Goal: Find specific fact: Find specific fact

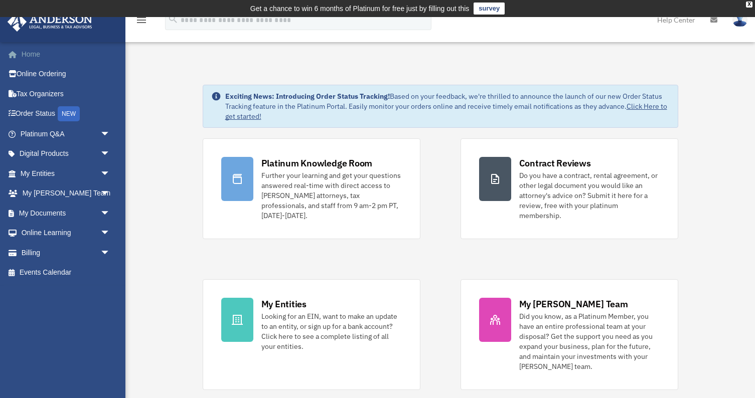
click at [33, 48] on link "Home" at bounding box center [66, 54] width 118 height 20
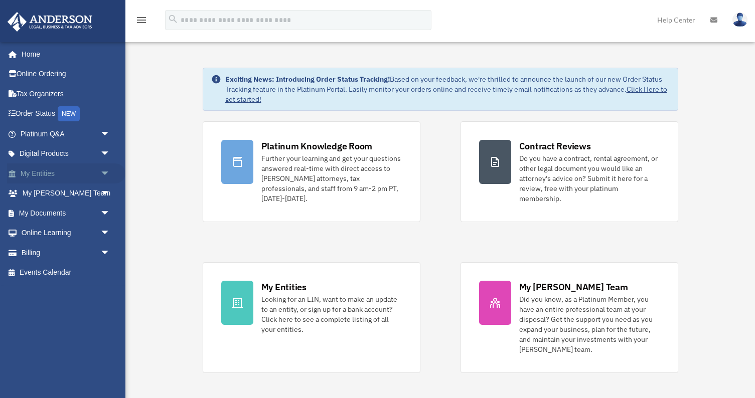
click at [46, 174] on link "My Entities arrow_drop_down" at bounding box center [66, 174] width 118 height 20
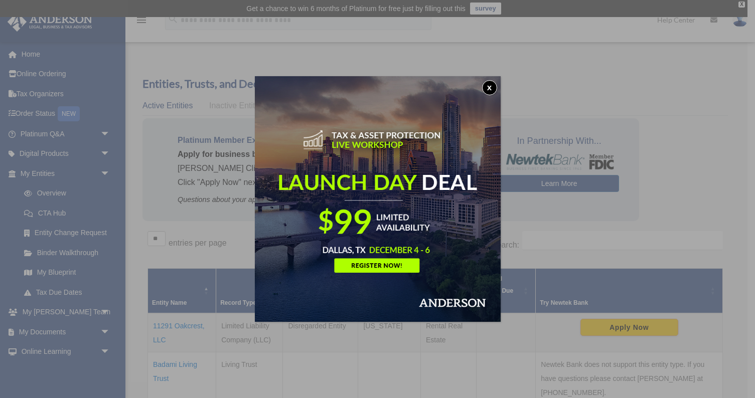
click at [490, 86] on button "x" at bounding box center [489, 87] width 15 height 15
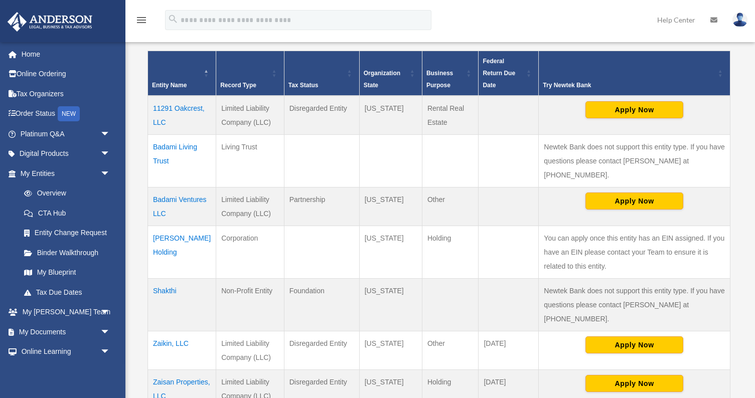
scroll to position [219, 0]
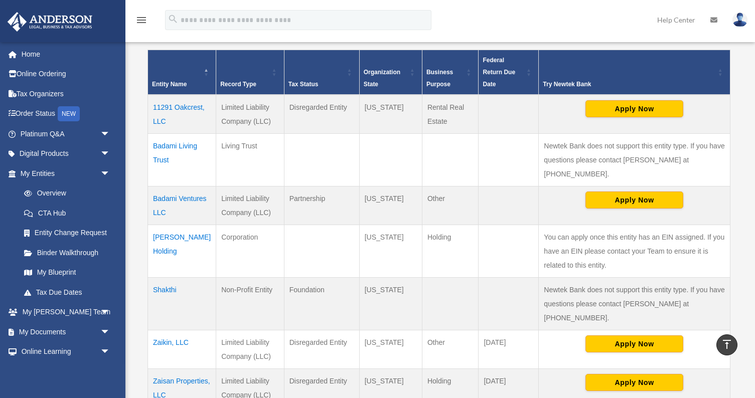
click at [166, 278] on td "Shakthi" at bounding box center [182, 304] width 68 height 53
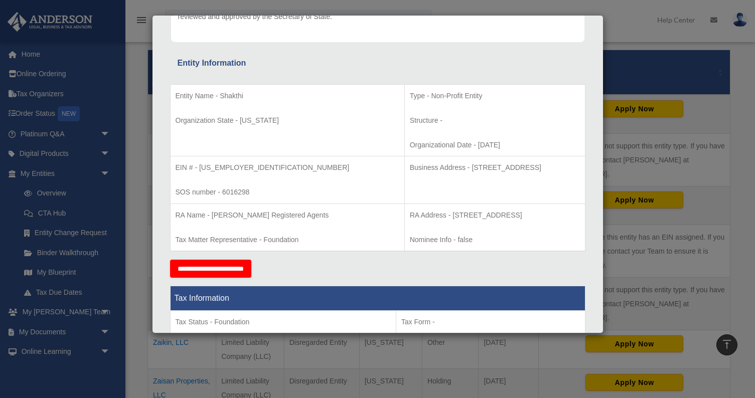
scroll to position [152, 0]
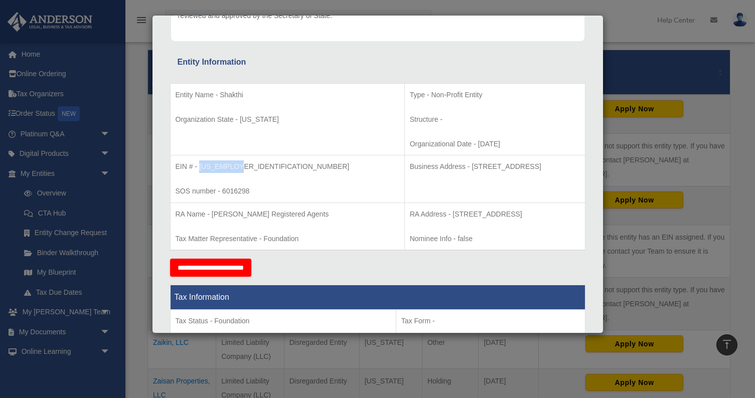
drag, startPoint x: 198, startPoint y: 165, endPoint x: 244, endPoint y: 169, distance: 45.8
click at [244, 169] on p "EIN # - 99-0975013" at bounding box center [288, 167] width 224 height 13
copy p "99-0975013"
click at [404, 220] on td "RA Address - 23 Corporate Plaza Drive, Suite 150-88, Newport Beach, CA 92660 No…" at bounding box center [494, 227] width 181 height 48
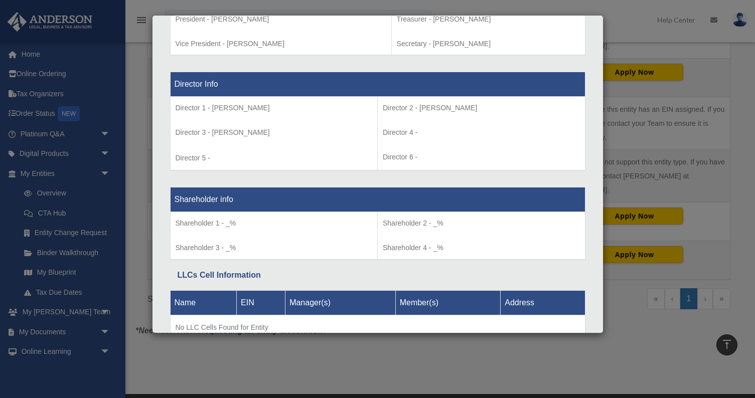
scroll to position [741, 0]
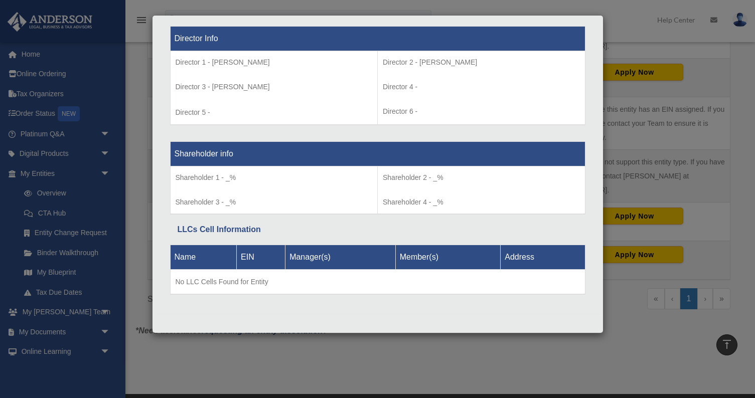
click at [646, 339] on div "Details × Articles Sent Organizational Date" at bounding box center [377, 199] width 755 height 398
